Goal: Task Accomplishment & Management: Complete application form

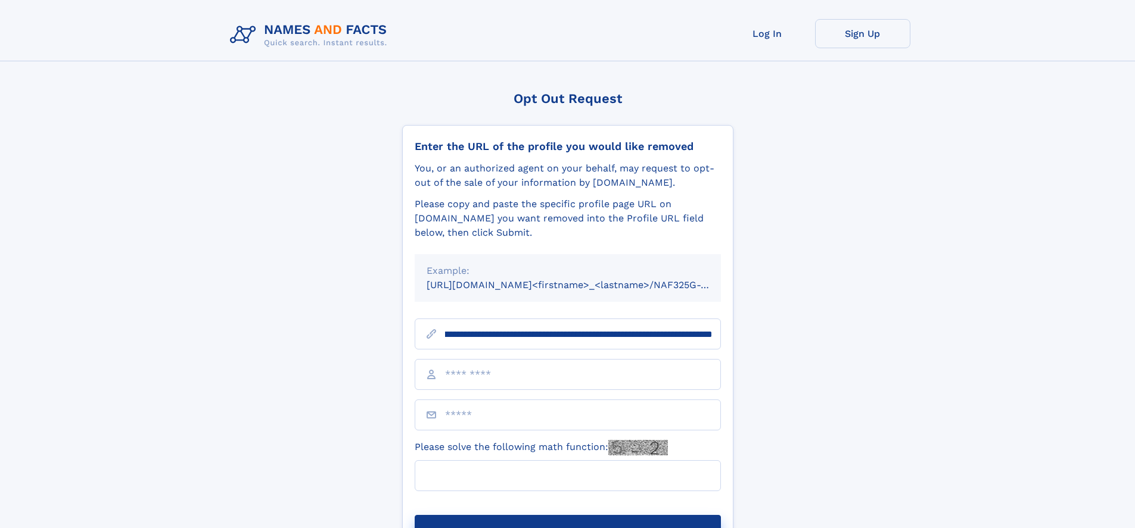
scroll to position [0, 144]
type input "**********"
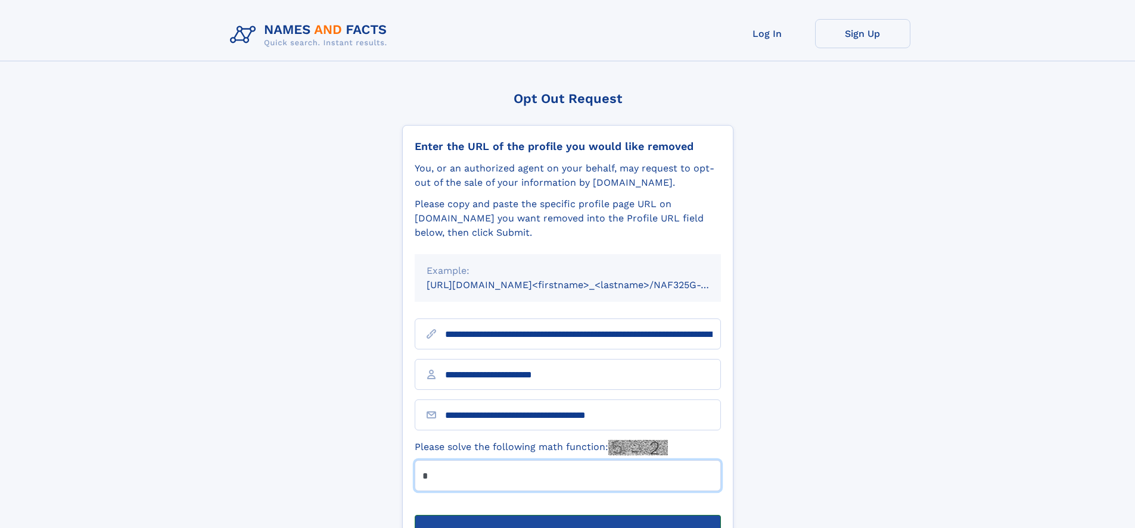
type input "*"
click at [567, 515] on button "Submit Opt Out Request" at bounding box center [568, 534] width 306 height 38
